Goal: Information Seeking & Learning: Learn about a topic

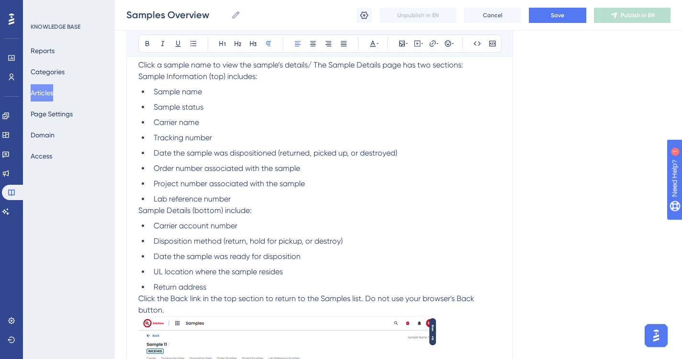
click at [48, 91] on button "Articles" at bounding box center [42, 92] width 22 height 17
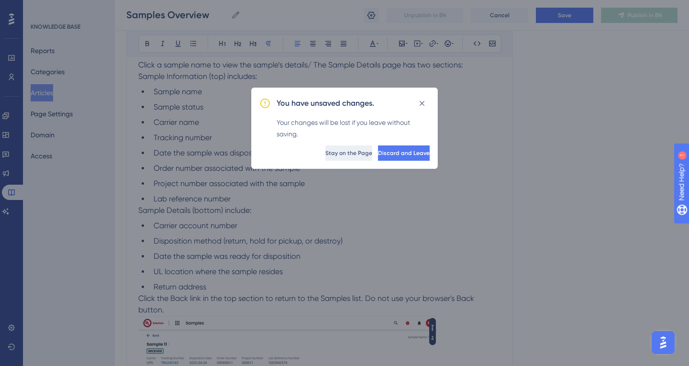
click at [325, 153] on span "Stay on the Page" at bounding box center [348, 153] width 47 height 8
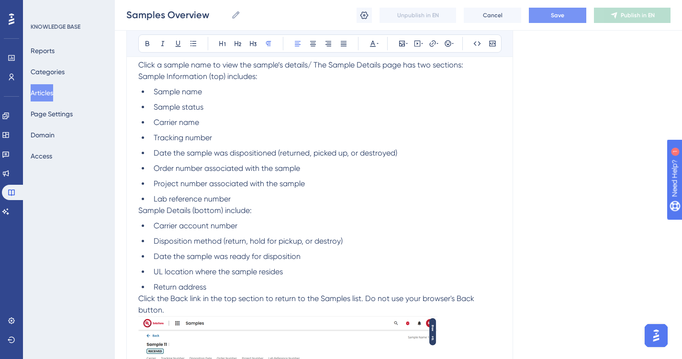
click at [563, 11] on button "Save" at bounding box center [557, 15] width 57 height 15
click at [52, 91] on button "Articles" at bounding box center [42, 92] width 22 height 17
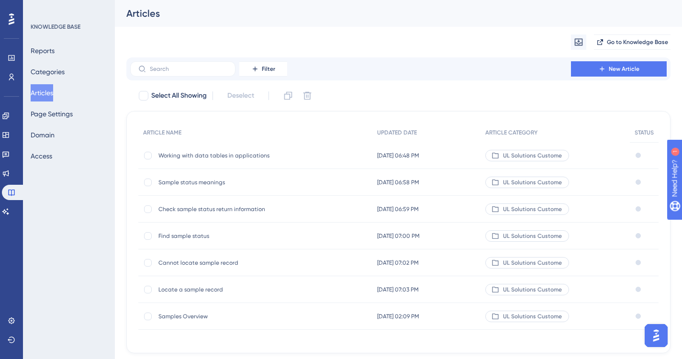
scroll to position [25, 0]
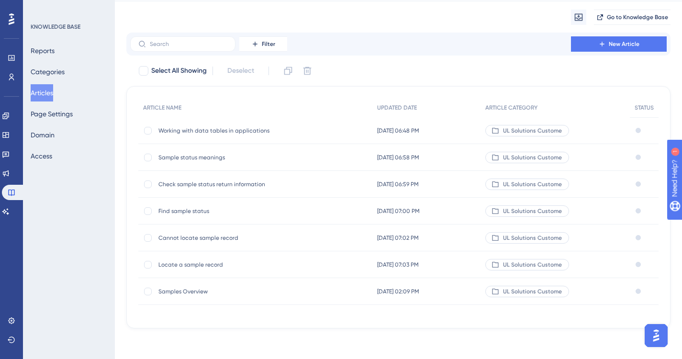
click at [225, 130] on span "Working with data tables in applications" at bounding box center [234, 131] width 153 height 8
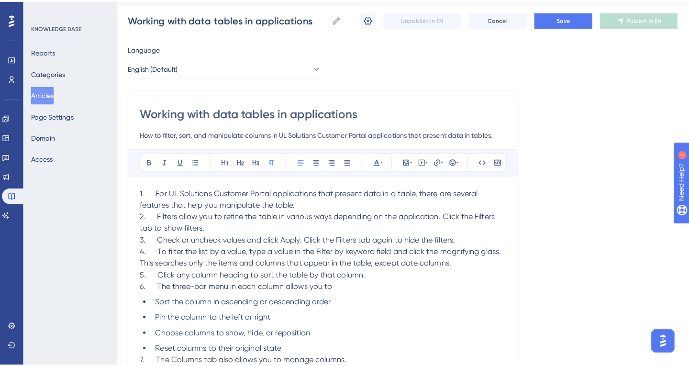
scroll to position [71, 0]
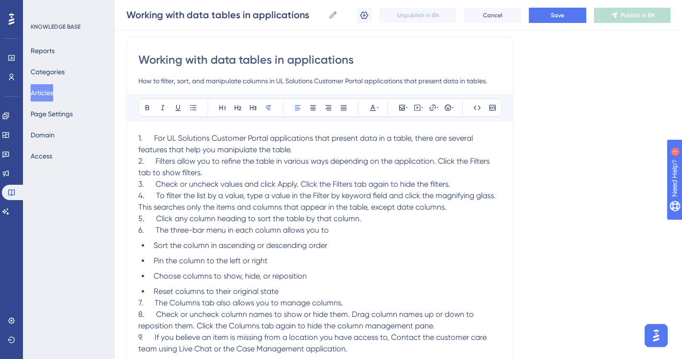
click at [48, 88] on button "Articles" at bounding box center [42, 92] width 22 height 17
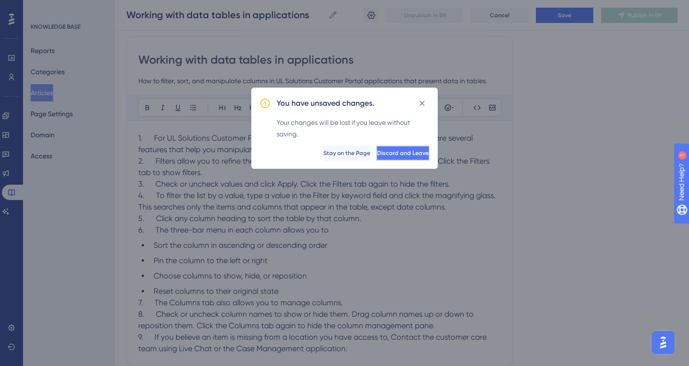
click at [377, 153] on span "Discard and Leave" at bounding box center [403, 153] width 52 height 8
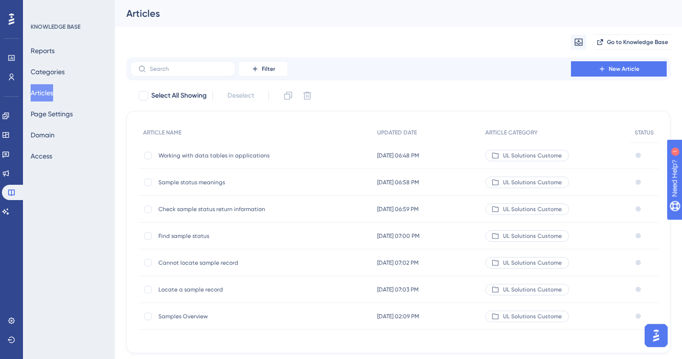
click at [252, 210] on span "Check sample status return information" at bounding box center [234, 209] width 153 height 8
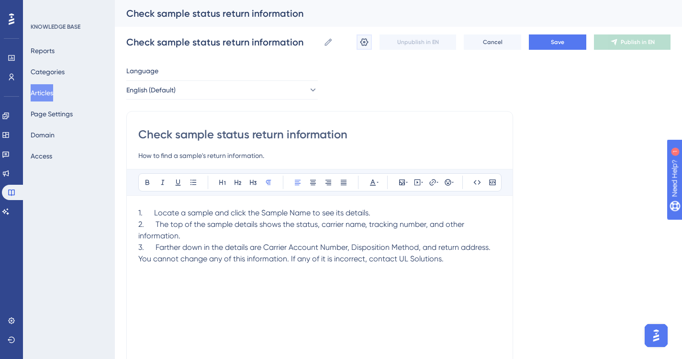
click at [364, 42] on icon at bounding box center [364, 42] width 10 height 10
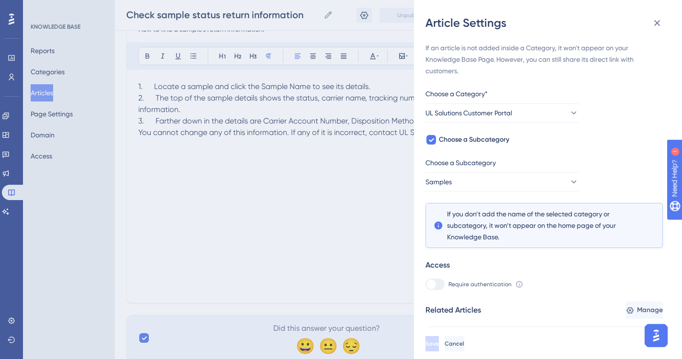
scroll to position [107, 0]
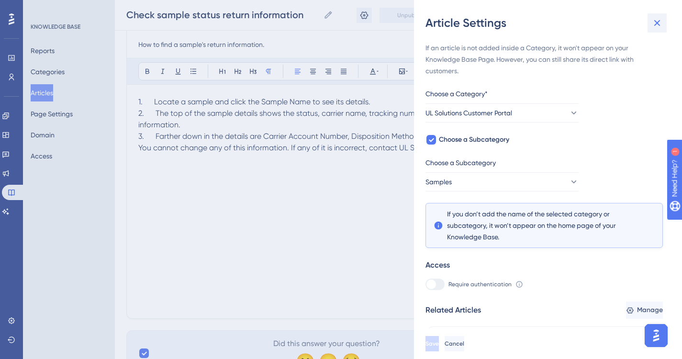
click at [657, 21] on icon at bounding box center [656, 22] width 11 height 11
